Goal: Information Seeking & Learning: Learn about a topic

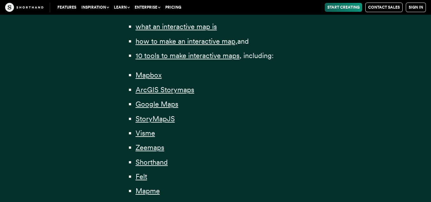
scroll to position [446, 0]
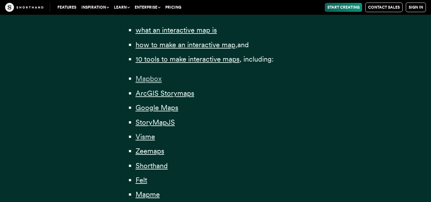
click at [157, 81] on span "Mapbox" at bounding box center [148, 78] width 26 height 9
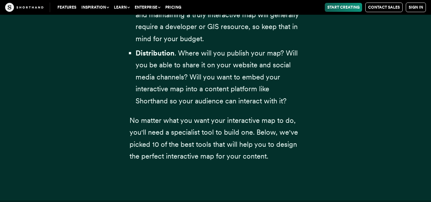
scroll to position [2276, 0]
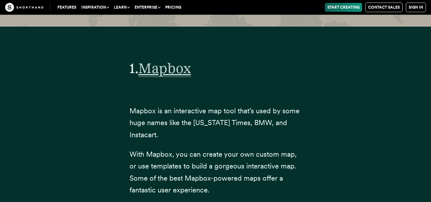
click at [160, 60] on span "Mapbox" at bounding box center [164, 68] width 53 height 17
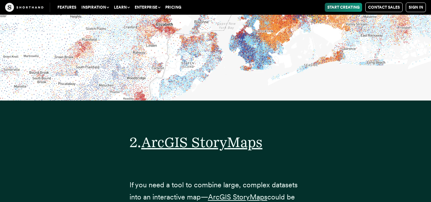
scroll to position [3455, 0]
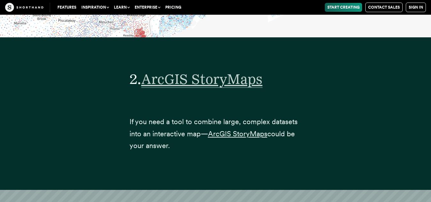
click at [214, 73] on span "ArcGIS StoryMaps" at bounding box center [201, 78] width 121 height 17
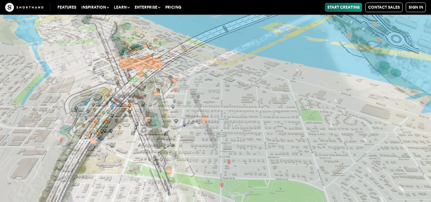
scroll to position [12254, 0]
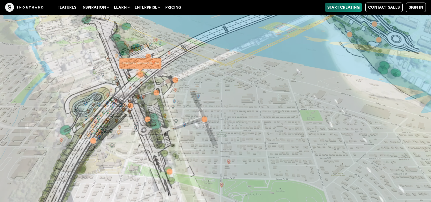
click at [83, 6] on button "Inspiration" at bounding box center [95, 7] width 33 height 9
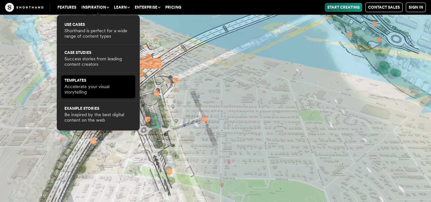
click at [95, 93] on p "Accelerate your visual storytelling" at bounding box center [98, 89] width 68 height 11
